Goal: Check status: Check status

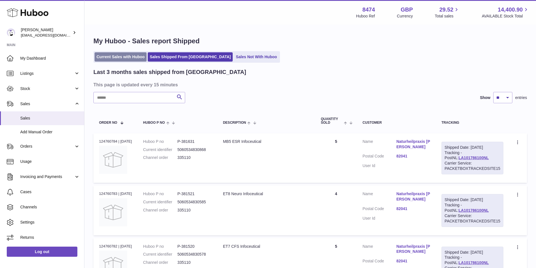
click at [108, 58] on link "Current Sales with Huboo" at bounding box center [120, 56] width 52 height 9
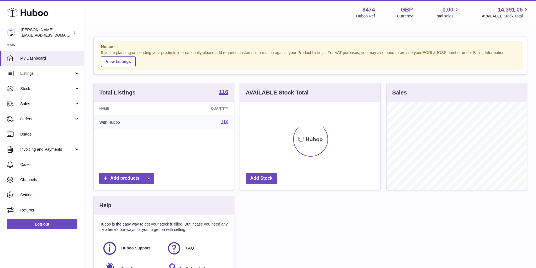
scroll to position [88, 140]
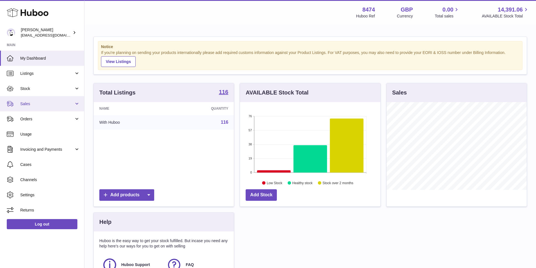
click at [31, 102] on span "Sales" at bounding box center [47, 103] width 54 height 5
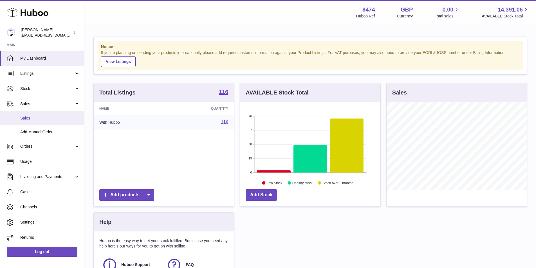
click at [31, 115] on link "Sales" at bounding box center [42, 118] width 84 height 14
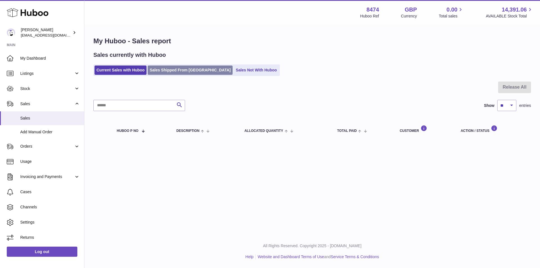
click at [170, 71] on link "Sales Shipped From Huboo" at bounding box center [190, 70] width 85 height 9
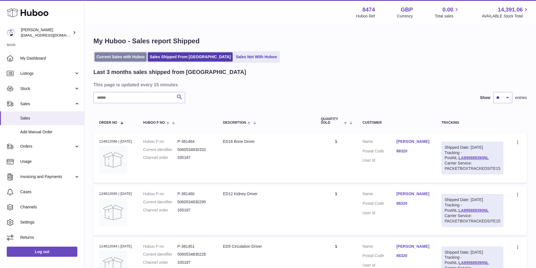
click at [114, 56] on link "Current Sales with Huboo" at bounding box center [120, 56] width 52 height 9
